Goal: Task Accomplishment & Management: Manage account settings

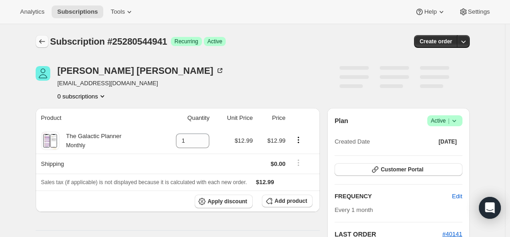
click at [40, 42] on icon "Subscriptions" at bounding box center [41, 41] width 9 height 9
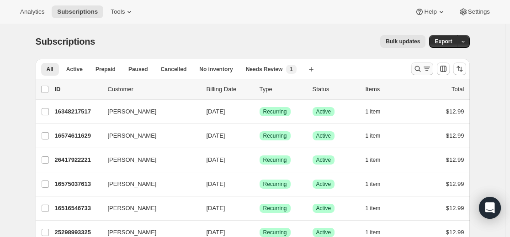
click at [417, 69] on icon "Search and filter results" at bounding box center [417, 69] width 6 height 6
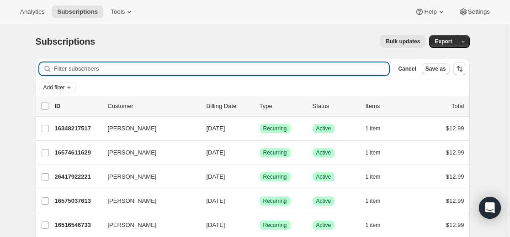
click at [297, 69] on input "Filter subscribers" at bounding box center [221, 69] width 335 height 13
paste input "[EMAIL_ADDRESS][DOMAIN_NAME]"
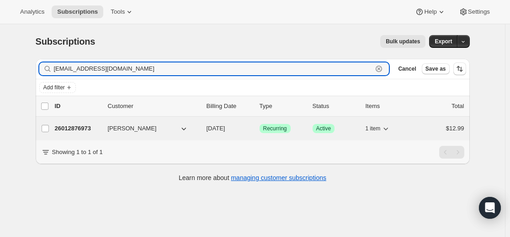
type input "[EMAIL_ADDRESS][DOMAIN_NAME]"
click at [79, 128] on p "26012876973" at bounding box center [78, 128] width 46 height 9
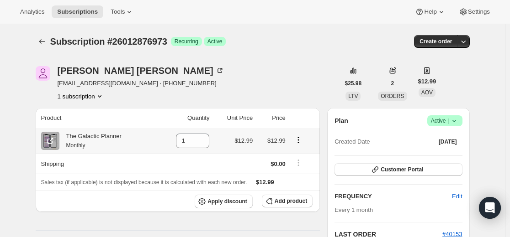
click at [301, 141] on icon "Product actions" at bounding box center [298, 140] width 9 height 9
click at [302, 158] on span "Swap variant" at bounding box center [300, 157] width 34 height 7
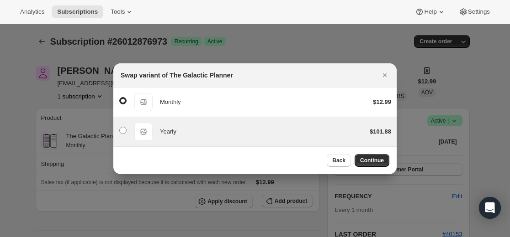
click at [300, 130] on div "Yearly" at bounding box center [261, 131] width 202 height 9
radio input "false"
radio input "true"
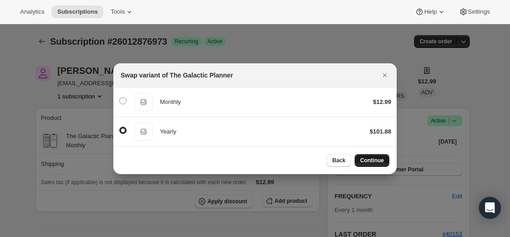
click at [367, 160] on span "Continue" at bounding box center [372, 160] width 24 height 7
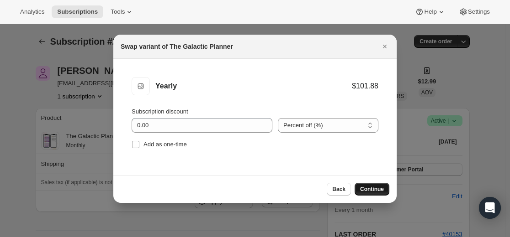
click at [374, 188] on span "Continue" at bounding box center [372, 189] width 24 height 7
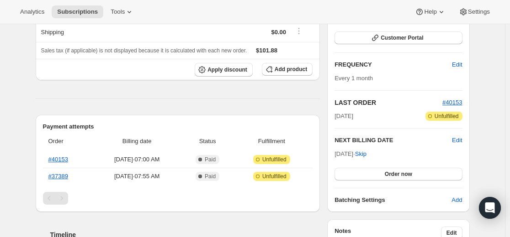
scroll to position [137, 0]
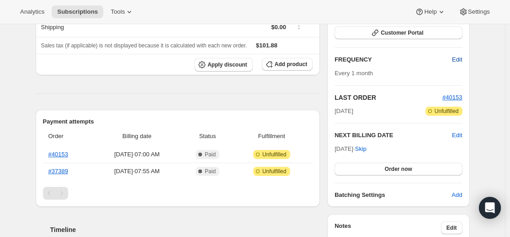
click at [461, 60] on span "Edit" at bounding box center [457, 59] width 10 height 9
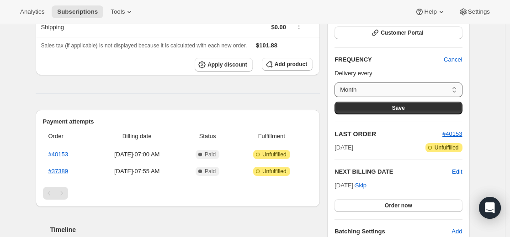
click at [410, 87] on select "Month Custom..." at bounding box center [397, 90] width 127 height 15
select select "custom"
click at [337, 83] on select "Month Custom..." at bounding box center [397, 90] width 127 height 15
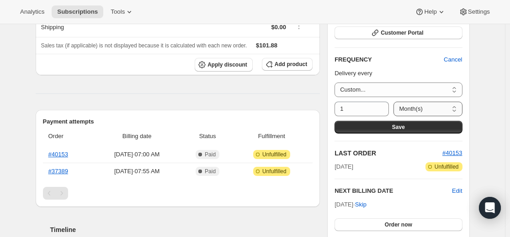
click at [422, 106] on select "Day(s) Week(s) Month(s) Year(s)" at bounding box center [427, 109] width 69 height 15
select select "YEAR"
click at [397, 102] on select "Day(s) Week(s) Month(s) Year(s)" at bounding box center [427, 109] width 69 height 15
drag, startPoint x: 432, startPoint y: 128, endPoint x: 454, endPoint y: 130, distance: 22.0
click at [432, 128] on button "Save" at bounding box center [397, 127] width 127 height 13
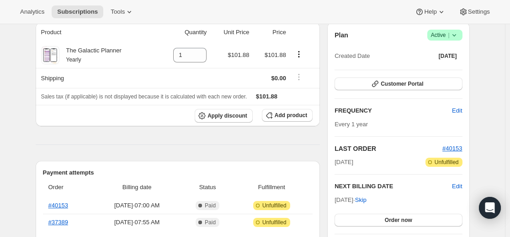
scroll to position [183, 0]
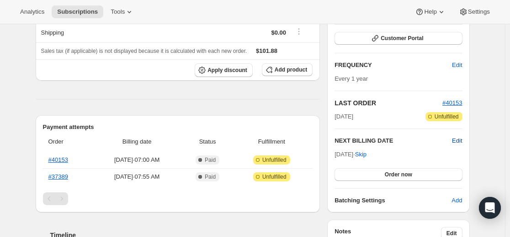
click at [462, 142] on span "Edit" at bounding box center [457, 141] width 10 height 9
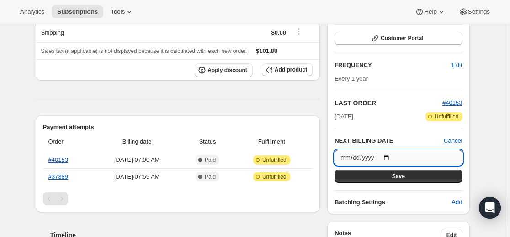
click at [391, 157] on input "[DATE]" at bounding box center [397, 158] width 127 height 16
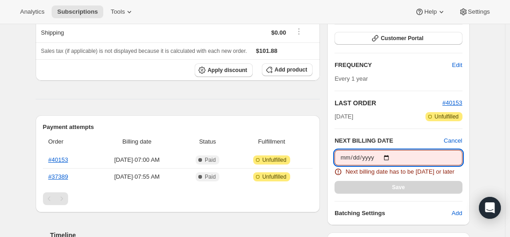
type input "[DATE]"
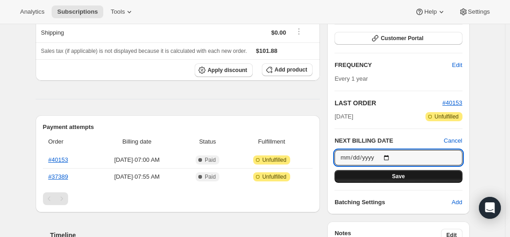
click at [402, 177] on span "Save" at bounding box center [398, 176] width 13 height 7
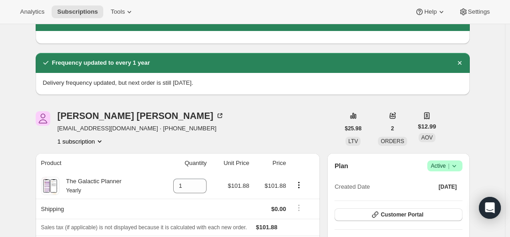
scroll to position [0, 0]
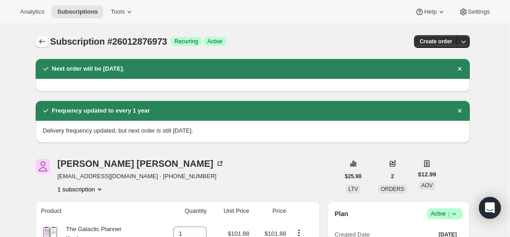
click at [44, 41] on icon "Subscriptions" at bounding box center [41, 41] width 9 height 9
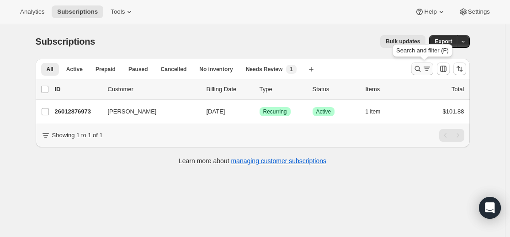
click at [422, 68] on icon "Search and filter results" at bounding box center [417, 68] width 9 height 9
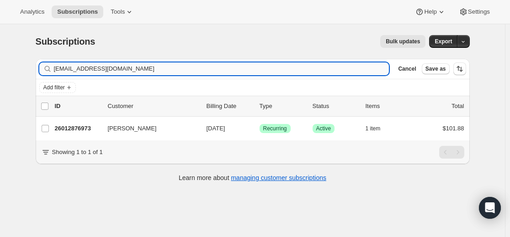
click at [245, 68] on input "[EMAIL_ADDRESS][DOMAIN_NAME]" at bounding box center [221, 69] width 335 height 13
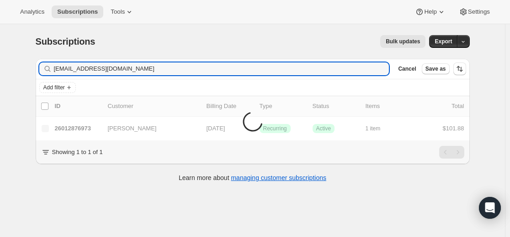
type input "[EMAIL_ADDRESS][DOMAIN_NAME]"
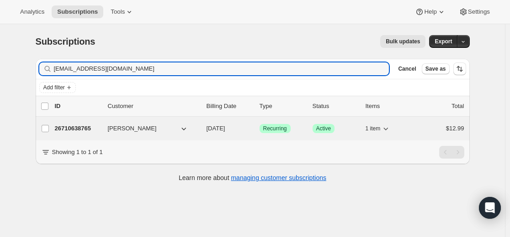
click at [69, 126] on p "26710638765" at bounding box center [78, 128] width 46 height 9
